Goal: Information Seeking & Learning: Obtain resource

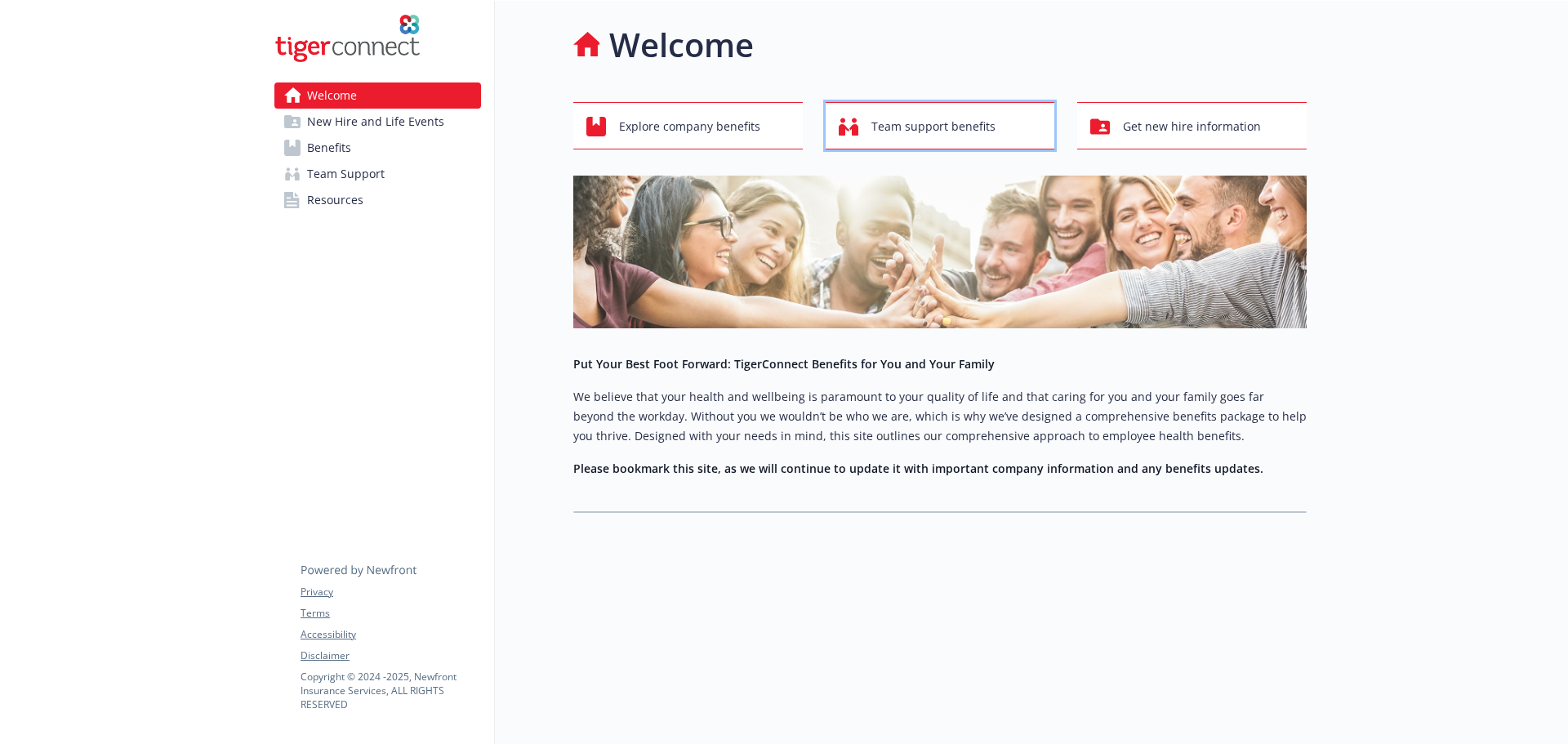
click at [918, 124] on span "Team support benefits" at bounding box center [933, 127] width 124 height 31
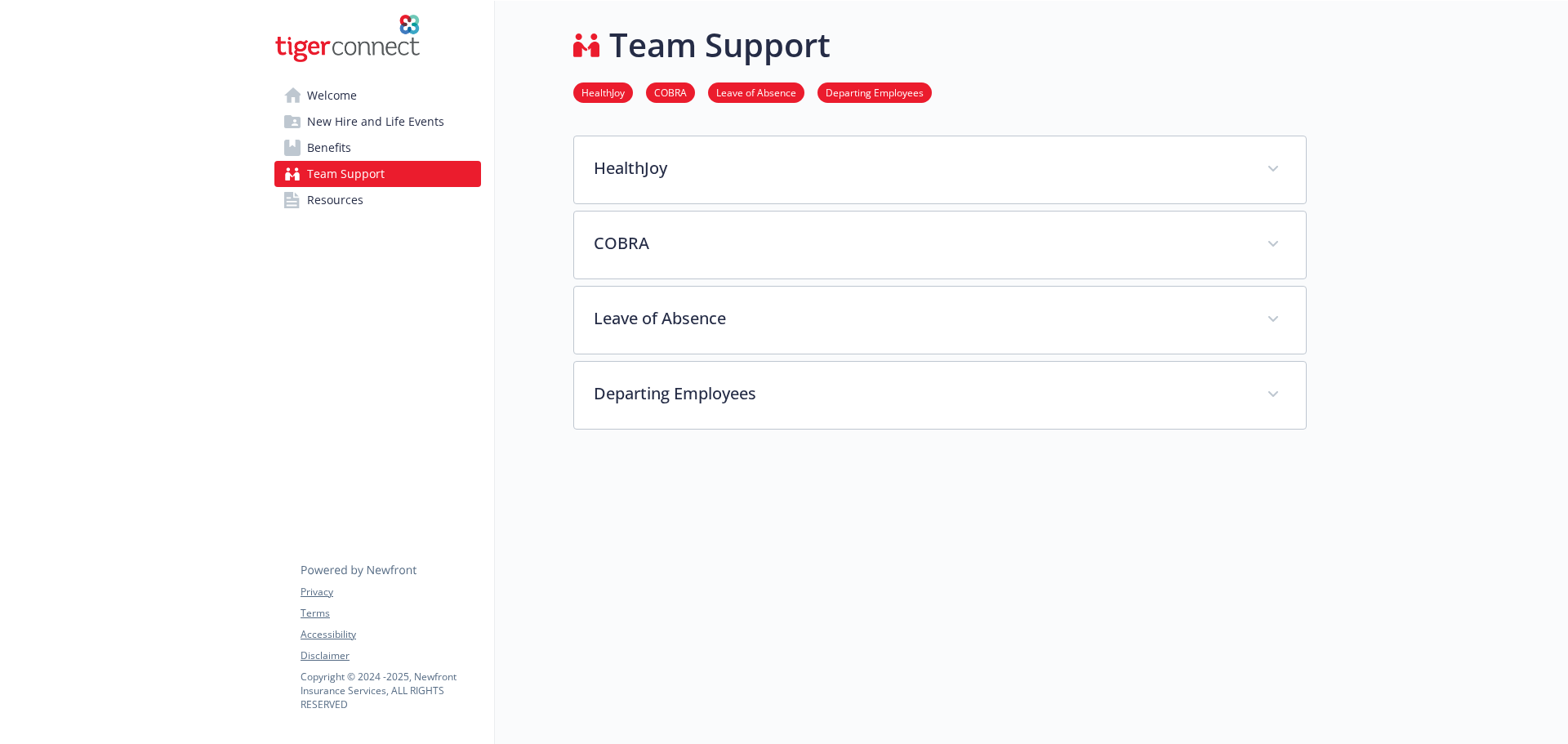
click at [343, 149] on span "Benefits" at bounding box center [329, 147] width 44 height 26
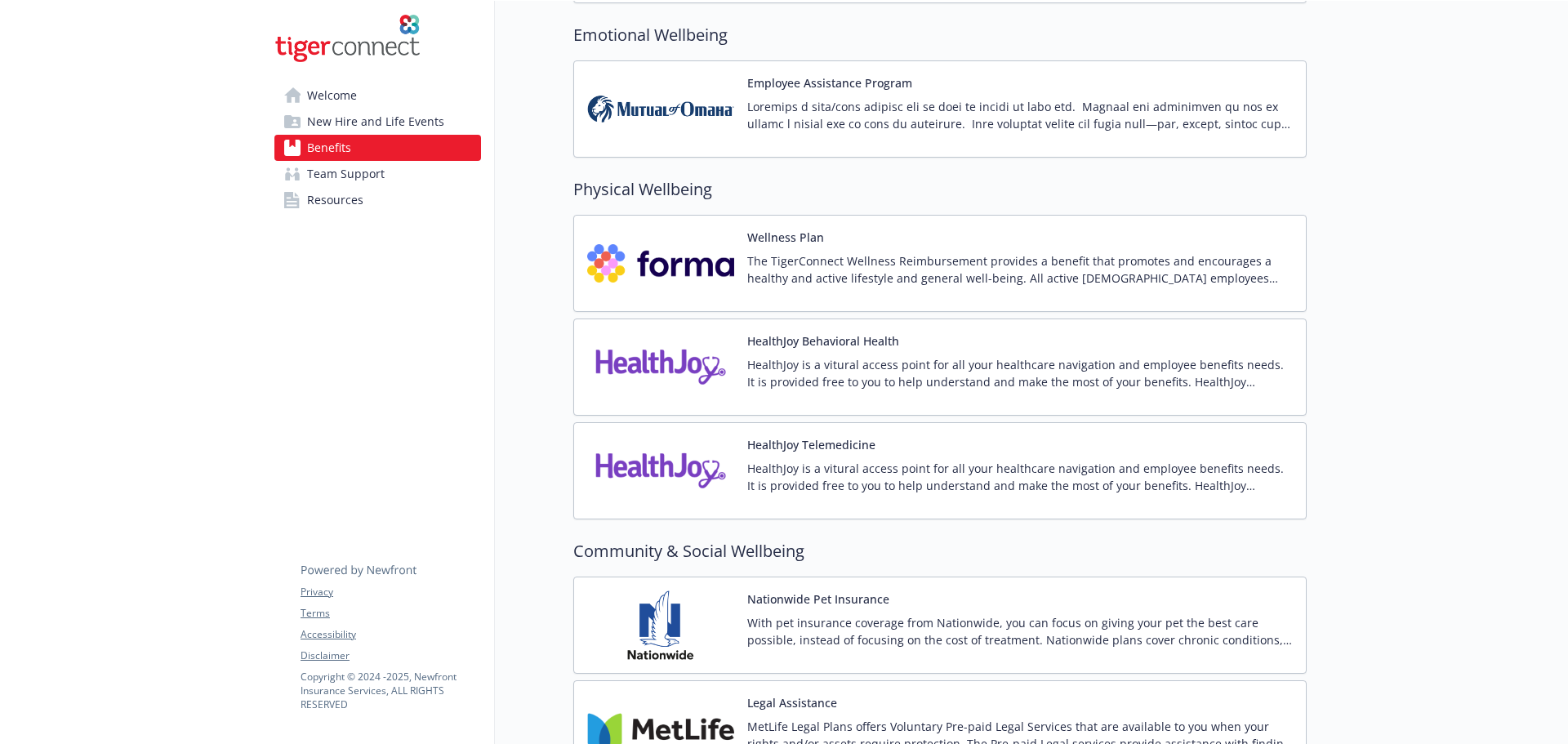
scroll to position [2611, 0]
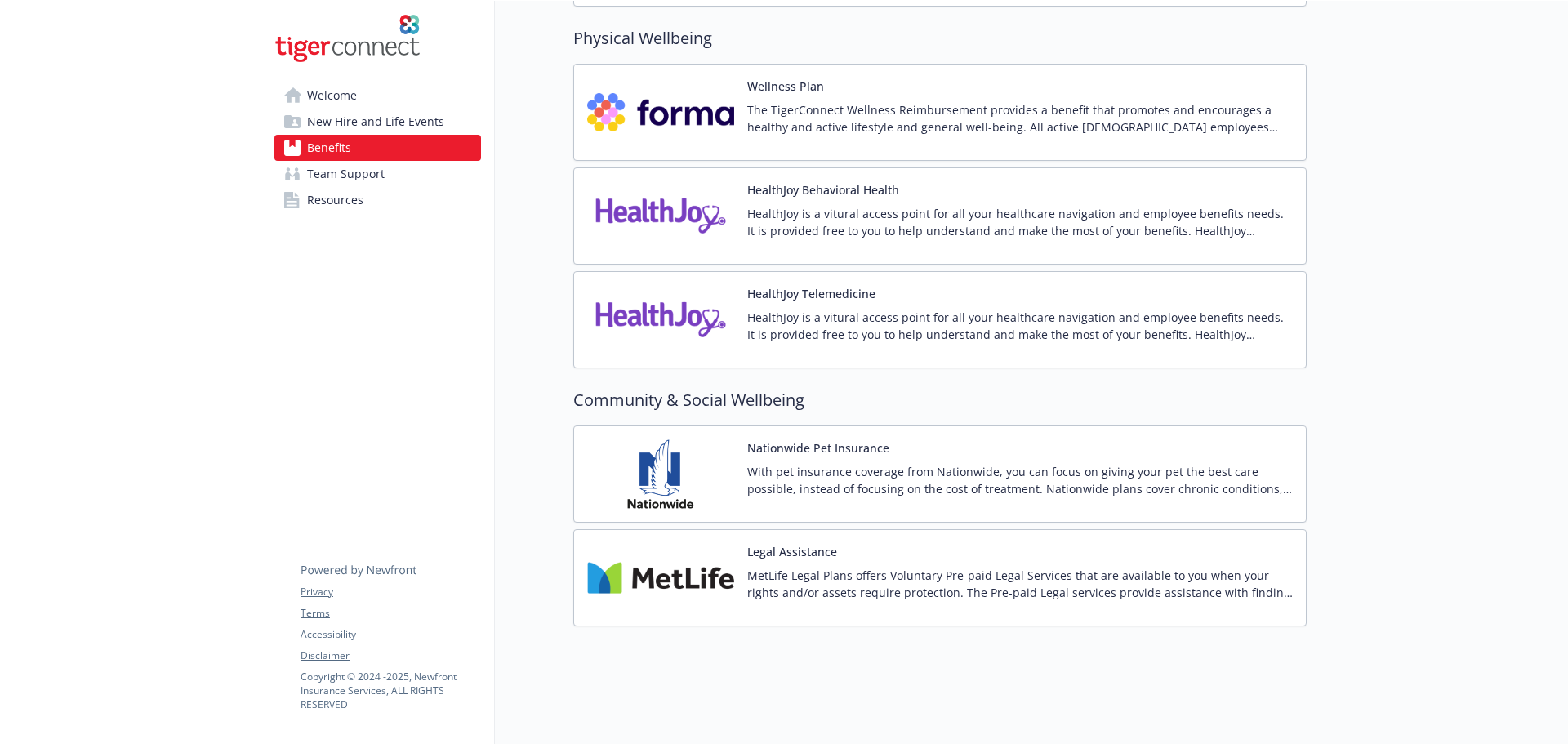
click at [730, 108] on img at bounding box center [660, 112] width 147 height 69
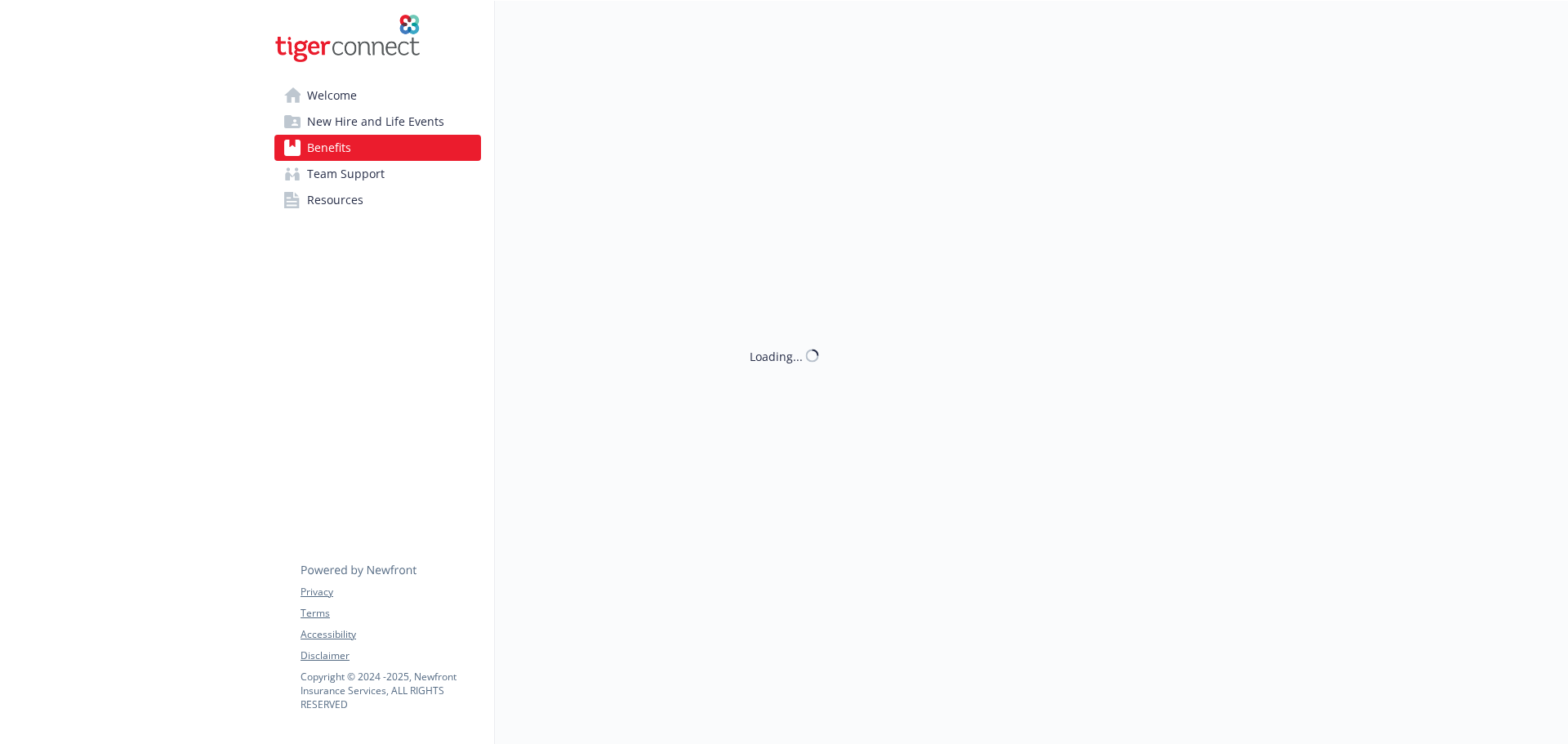
scroll to position [2611, 0]
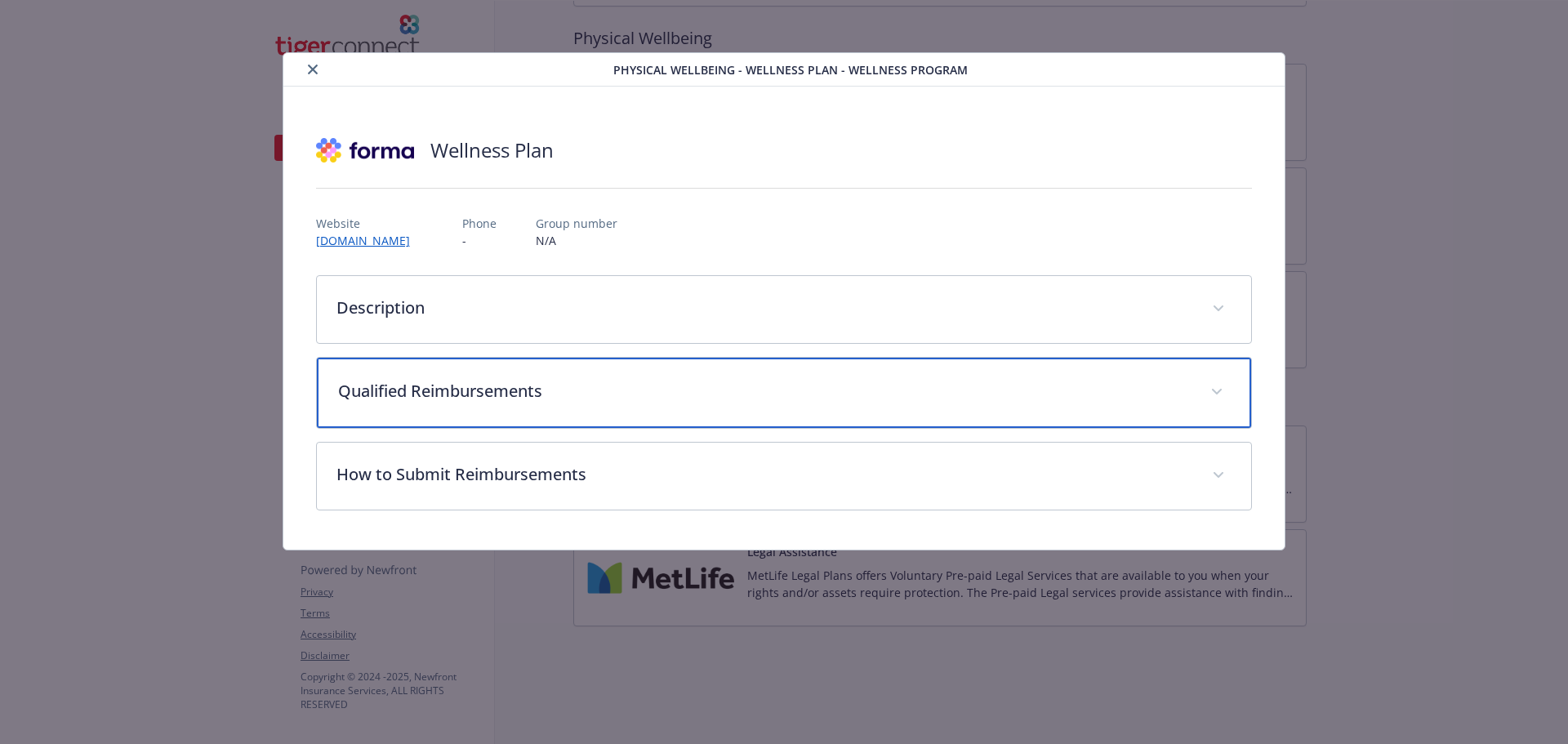
click at [417, 379] on p "Qualified Reimbursements" at bounding box center [765, 392] width 854 height 25
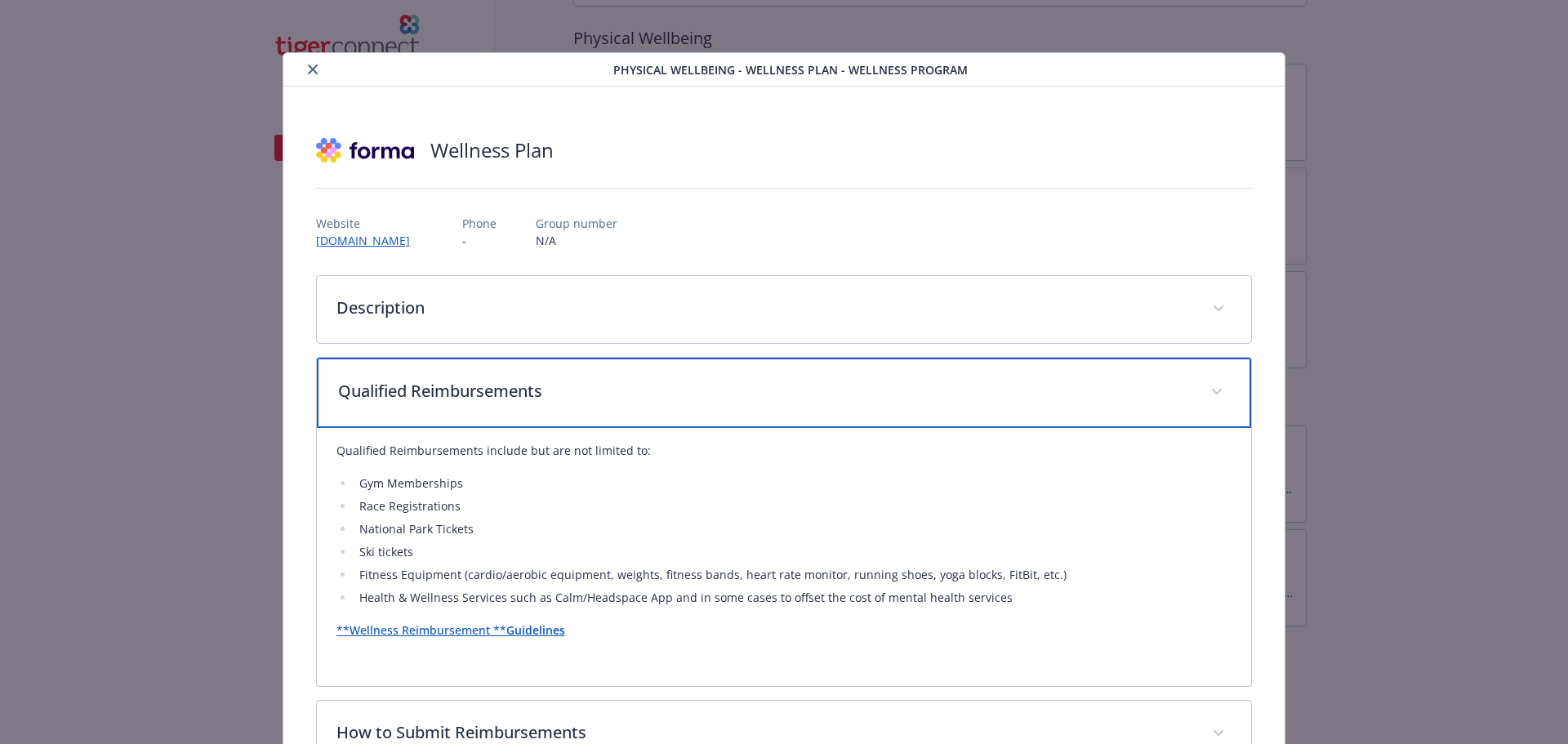
click at [416, 381] on p "Qualified Reimbursements" at bounding box center [765, 392] width 854 height 25
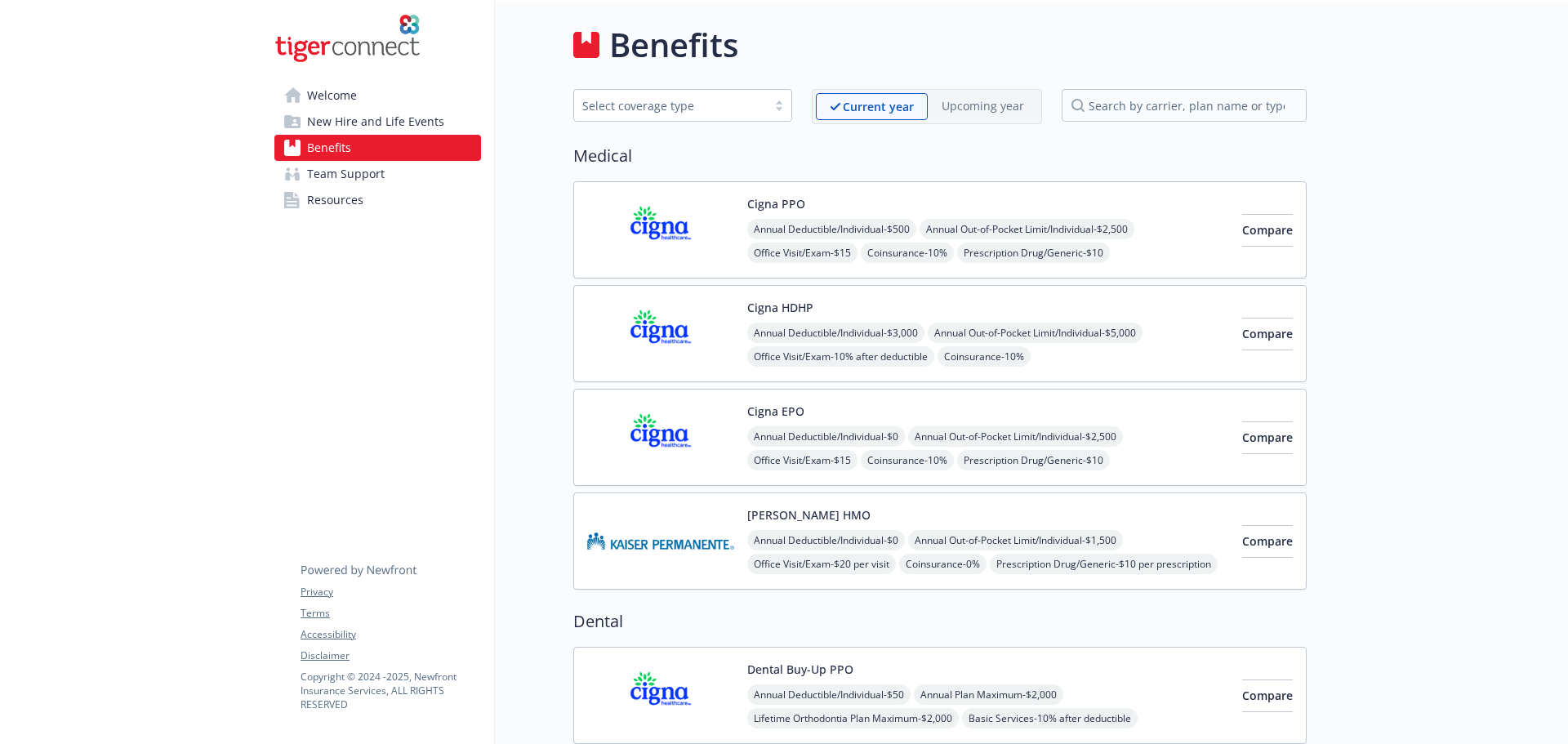
click at [364, 202] on link "Resources" at bounding box center [377, 200] width 206 height 26
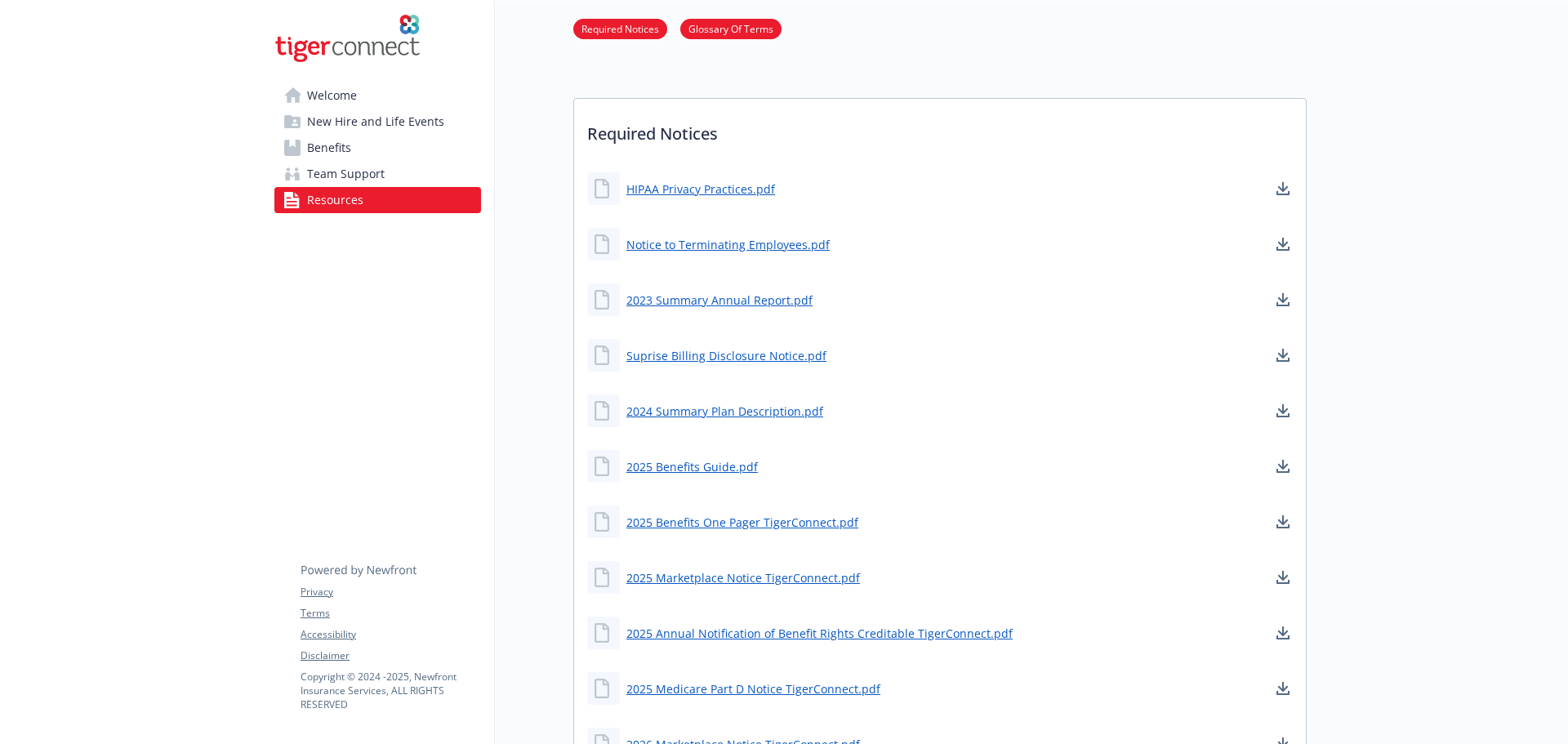
scroll to position [163, 0]
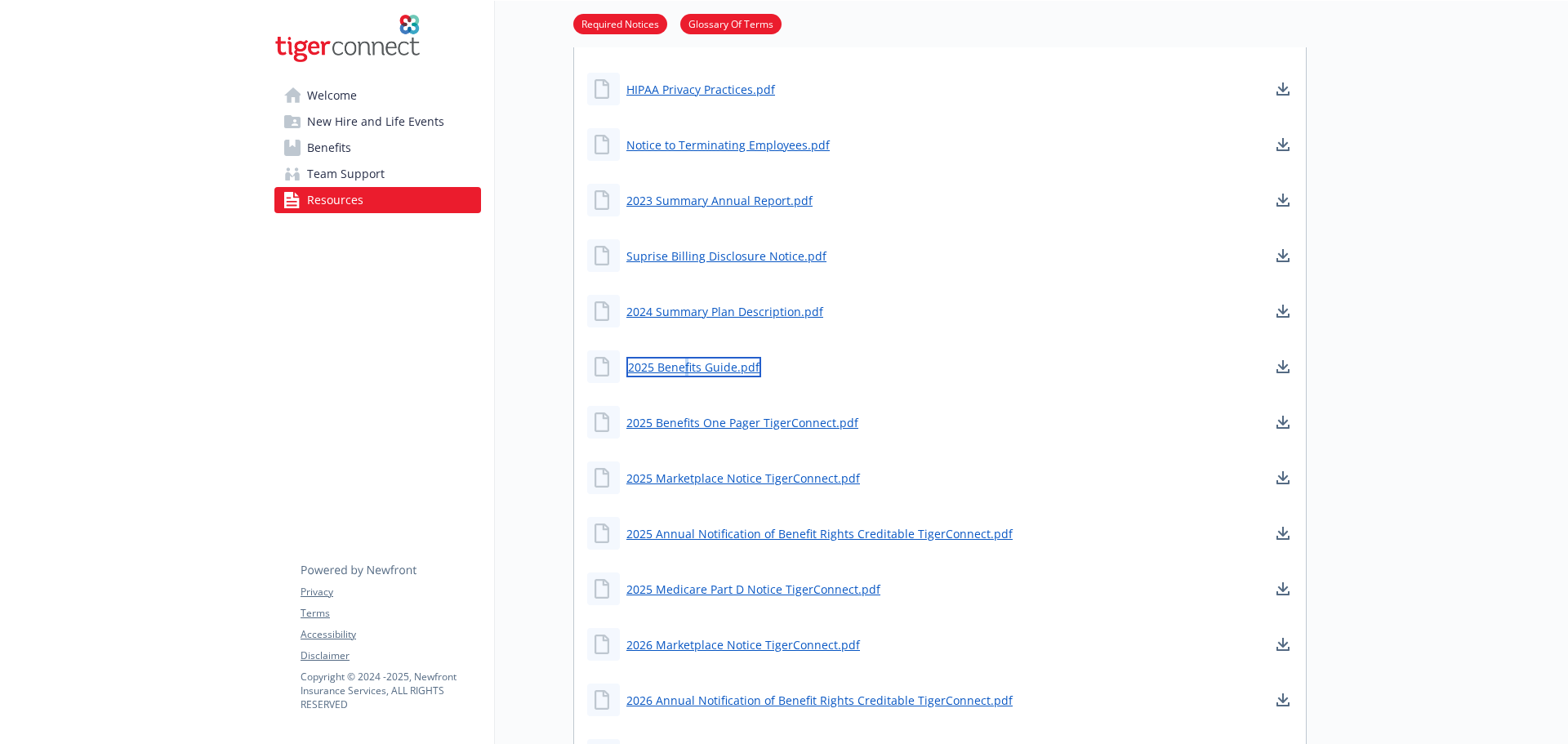
click at [684, 372] on link "2025 Benefits Guide.pdf" at bounding box center [694, 367] width 134 height 20
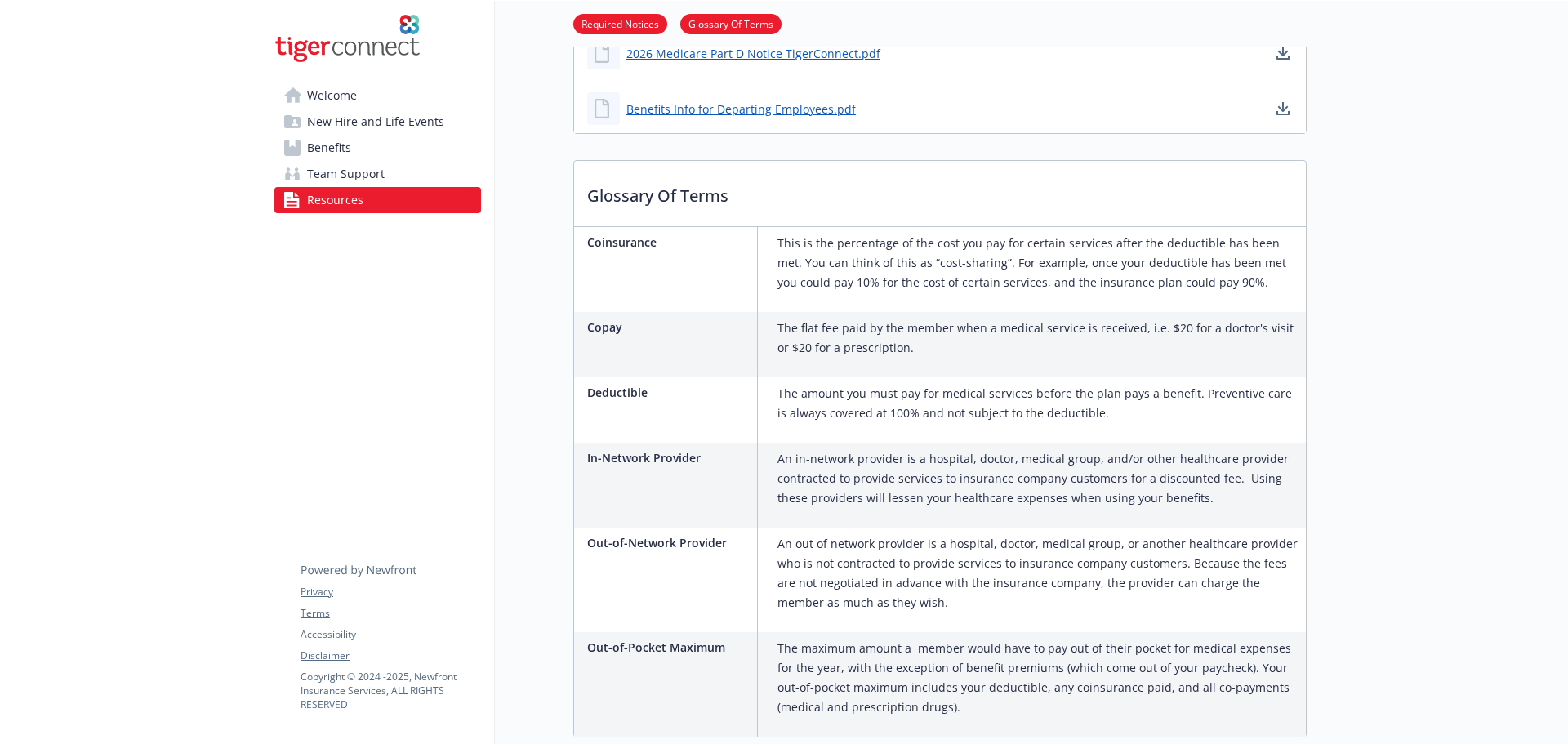
scroll to position [990, 0]
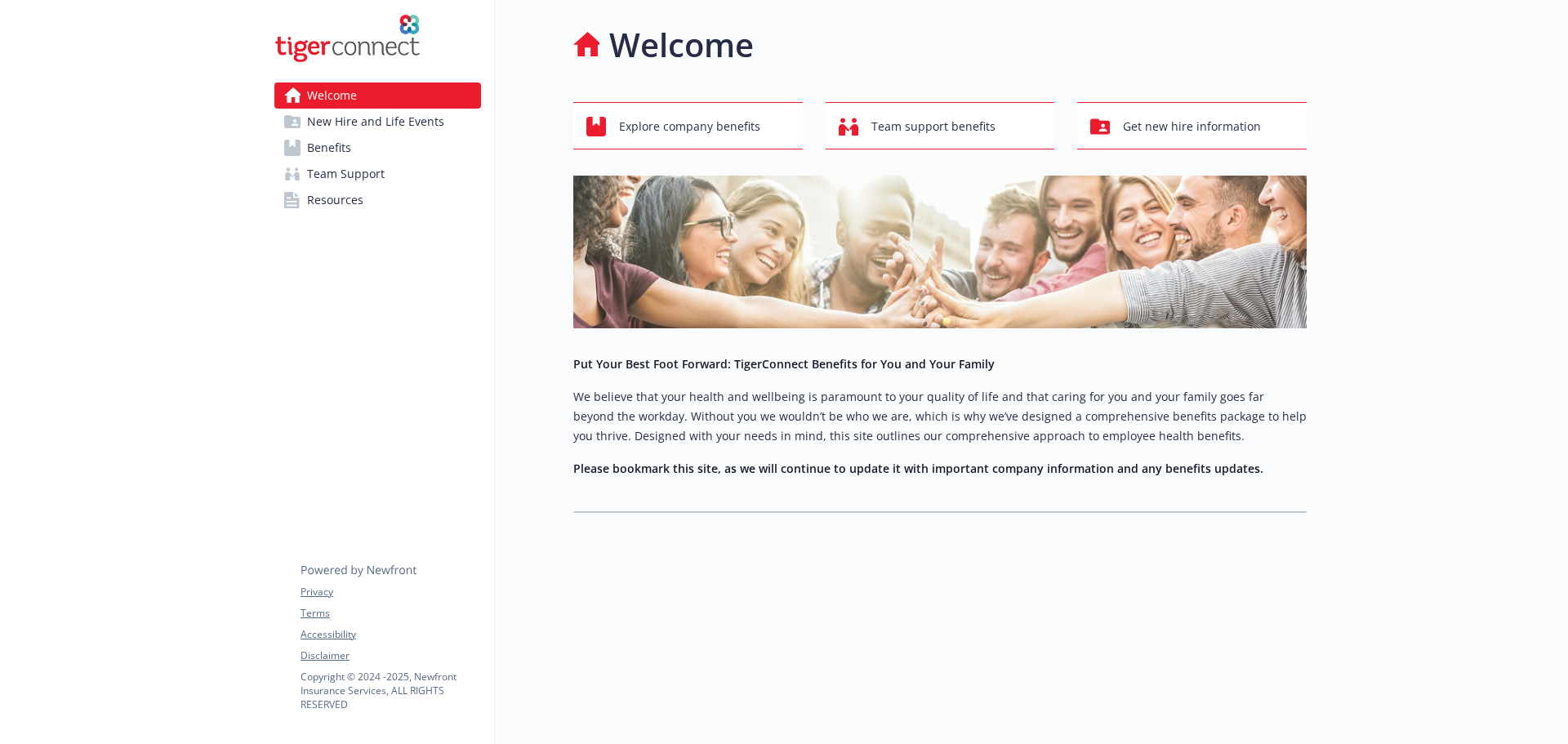
click at [606, 660] on div "Welcome Explore company benefits Team support benefits Get new hire information…" at bounding box center [901, 372] width 812 height 744
click at [348, 200] on span "Resources" at bounding box center [335, 200] width 57 height 26
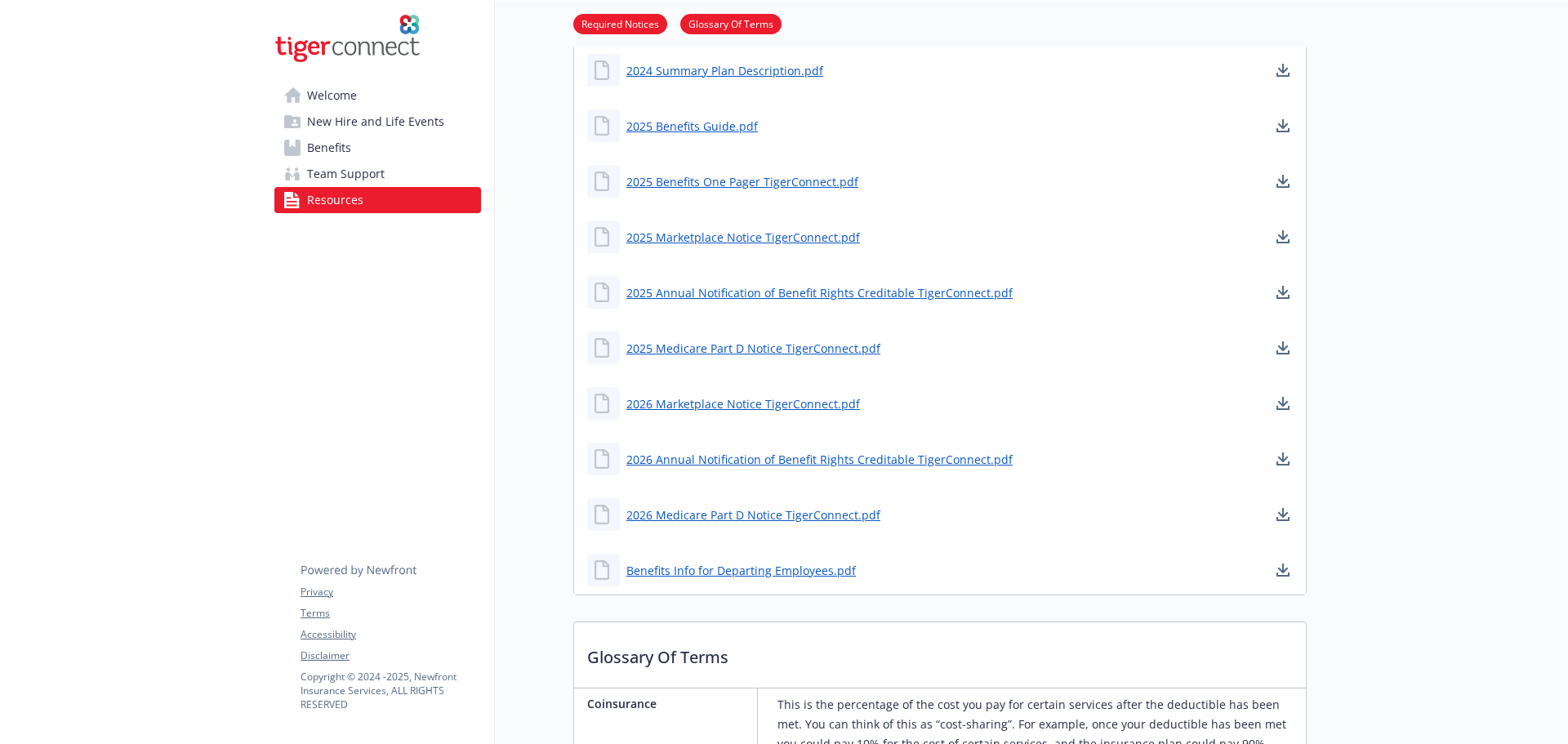
scroll to position [102, 0]
